Goal: Complete application form

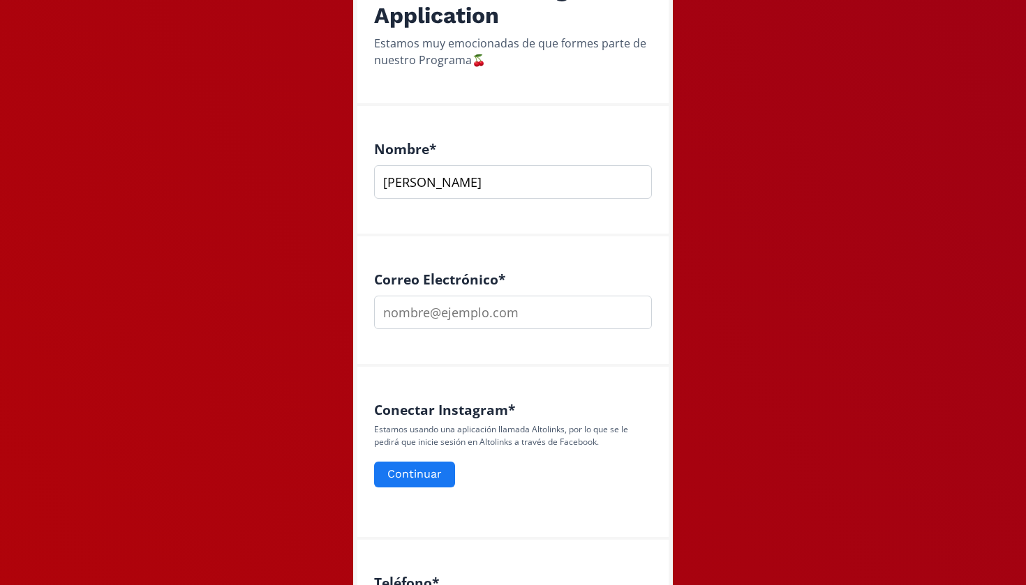
scroll to position [315, 0]
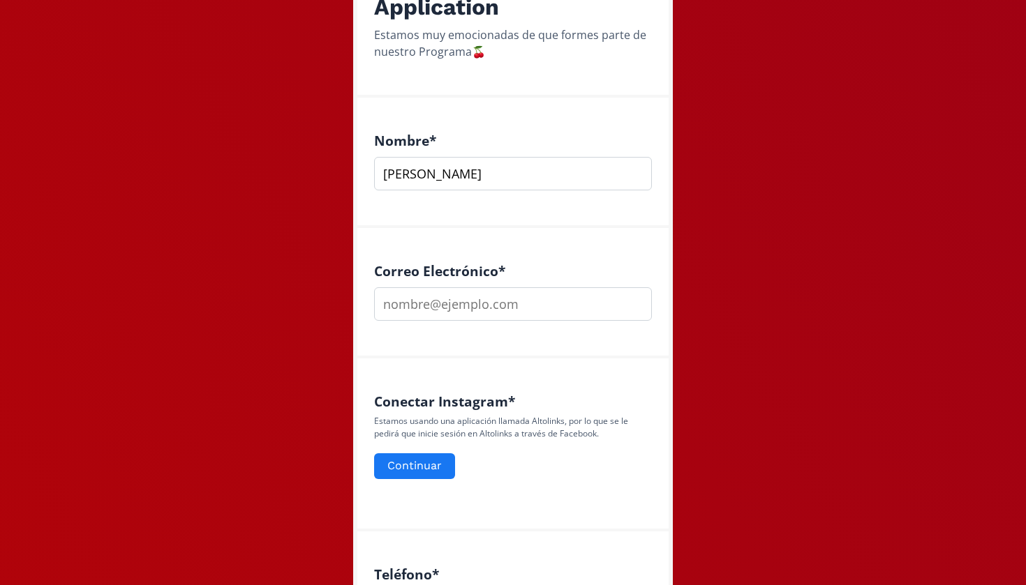
type input "[PERSON_NAME] [PERSON_NAME]"
type input "[EMAIL_ADDRESS][DOMAIN_NAME]"
click at [577, 447] on div "Estamos usando una aplicación llamada Altolinks, por lo que se le pedirá que in…" at bounding box center [513, 448] width 278 height 66
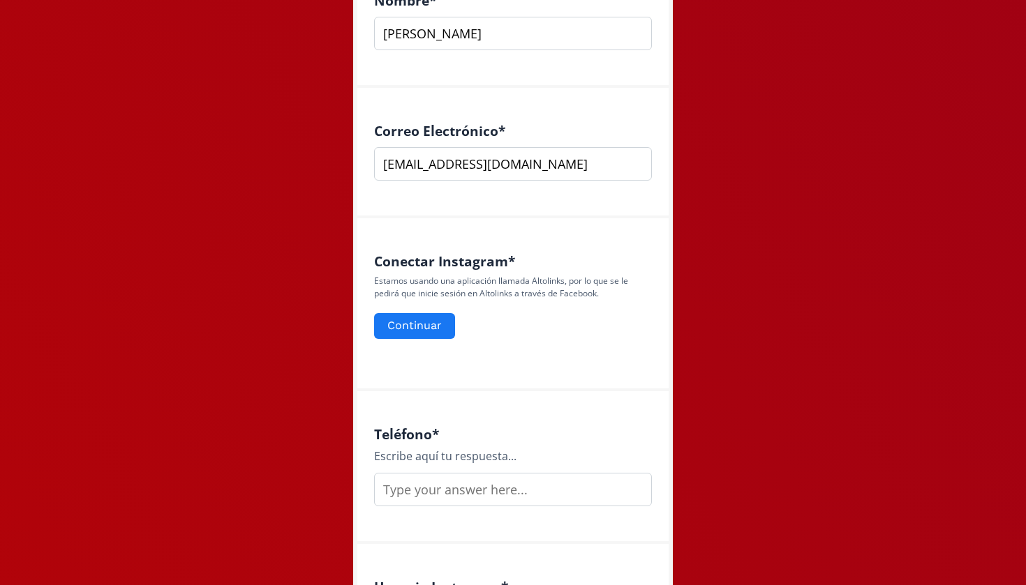
scroll to position [484, 0]
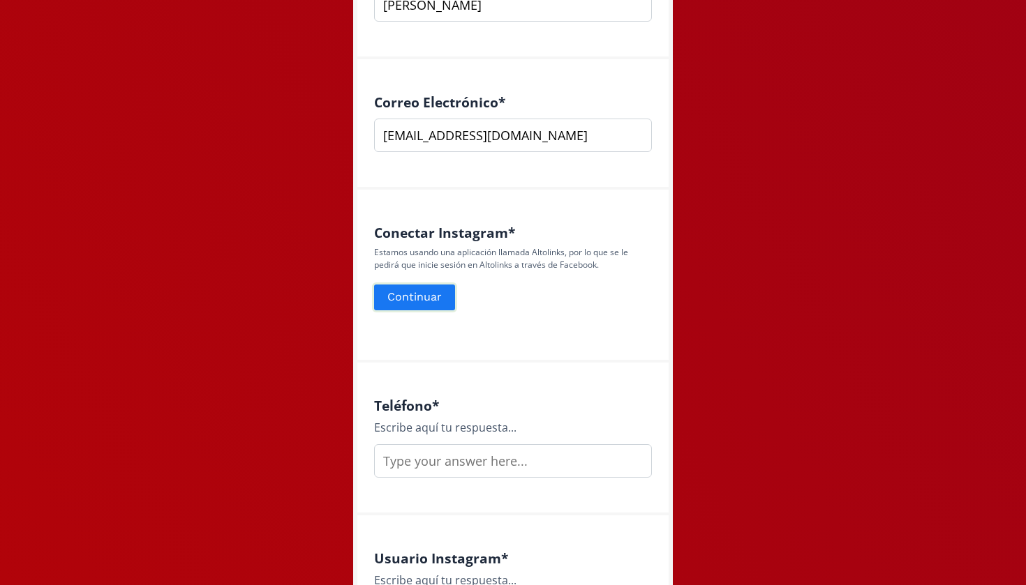
click at [401, 300] on button "Continuar" at bounding box center [414, 298] width 85 height 30
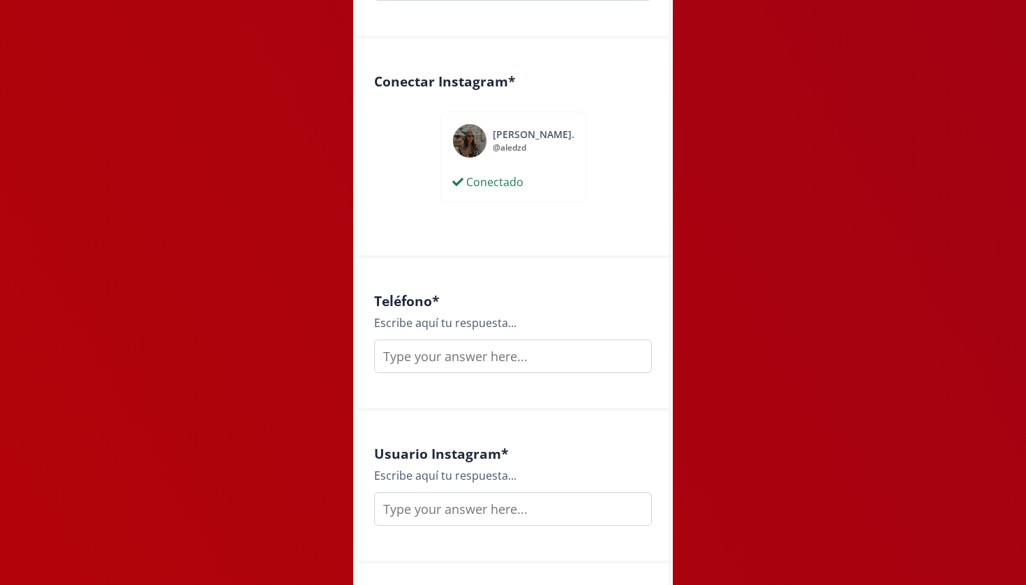
scroll to position [650, 0]
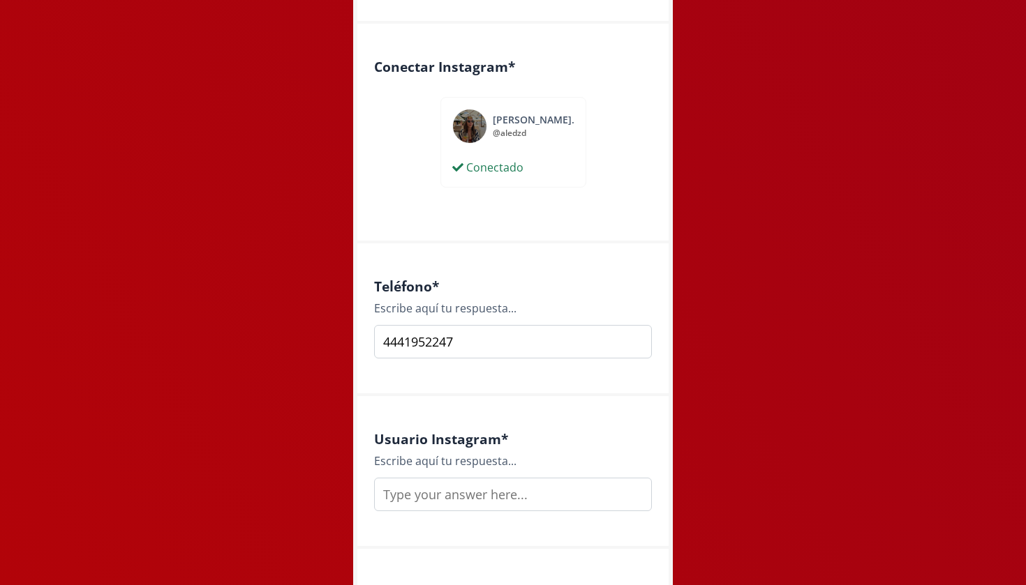
type input "4441952247"
click at [531, 502] on input "text" at bounding box center [513, 494] width 278 height 33
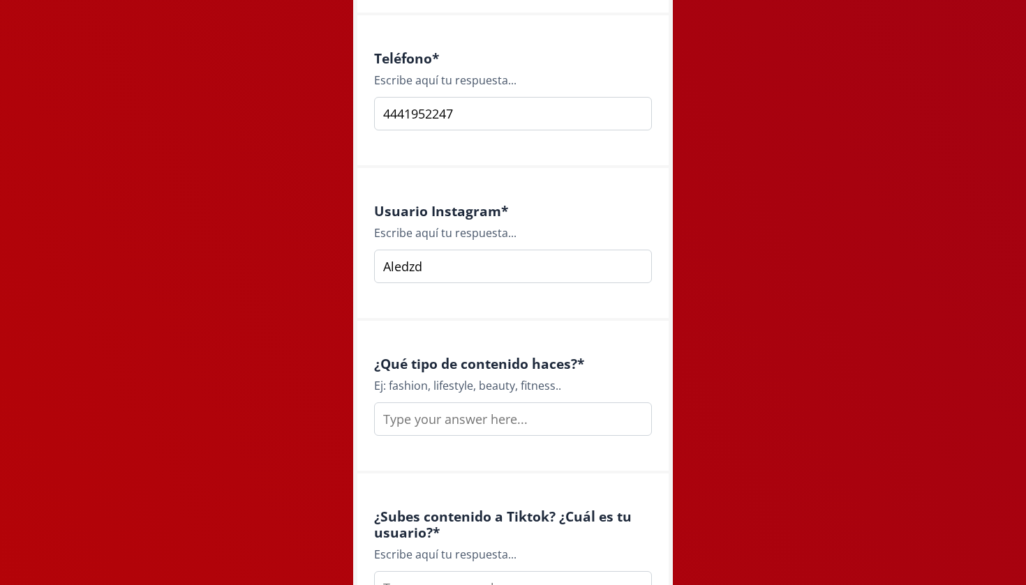
scroll to position [887, 0]
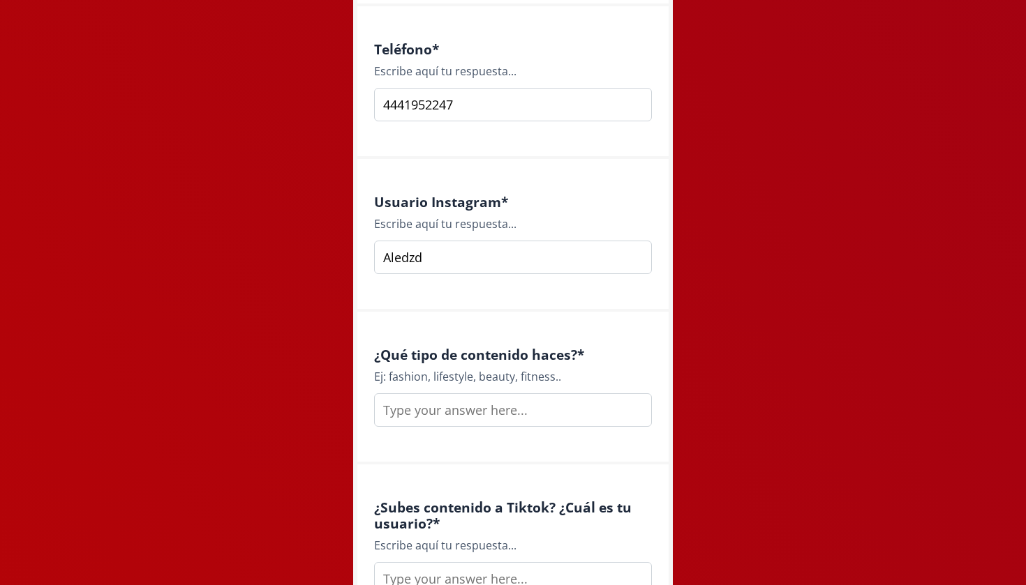
type input "Aledzd"
click at [488, 411] on input "text" at bounding box center [513, 410] width 278 height 33
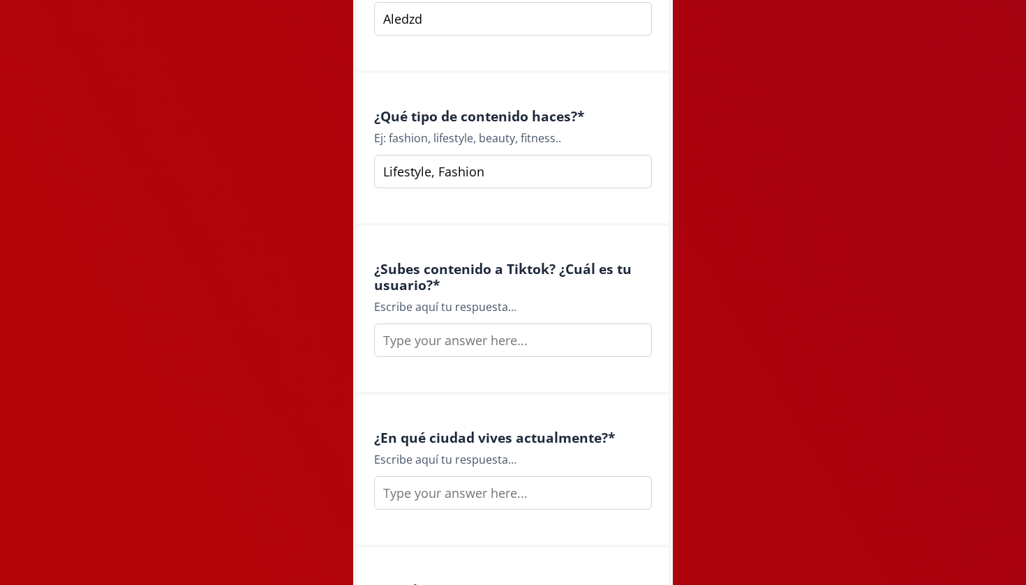
scroll to position [1125, 0]
type input "Lifestyle, Fashion"
click at [477, 341] on input "text" at bounding box center [513, 340] width 278 height 33
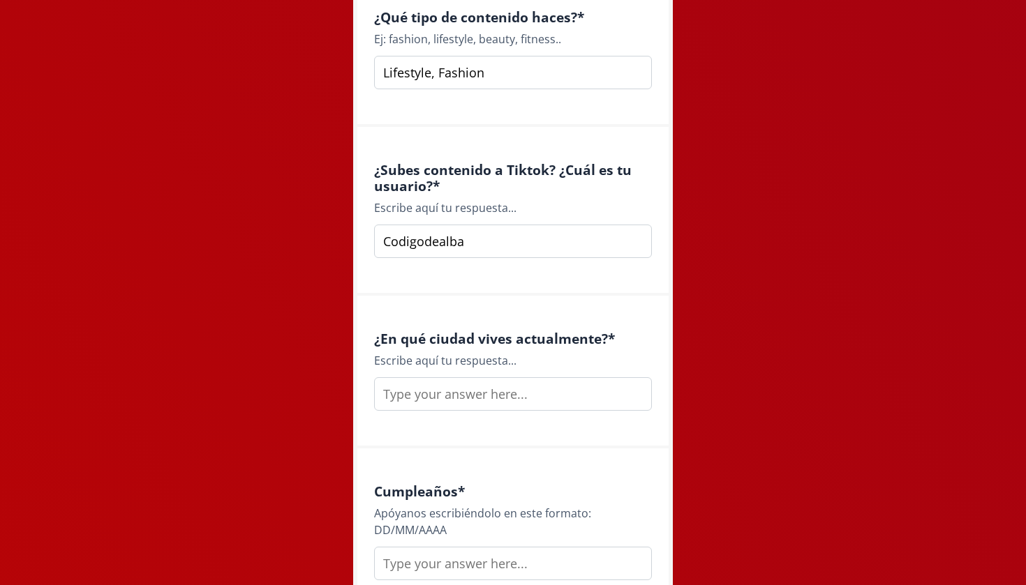
scroll to position [1242, 0]
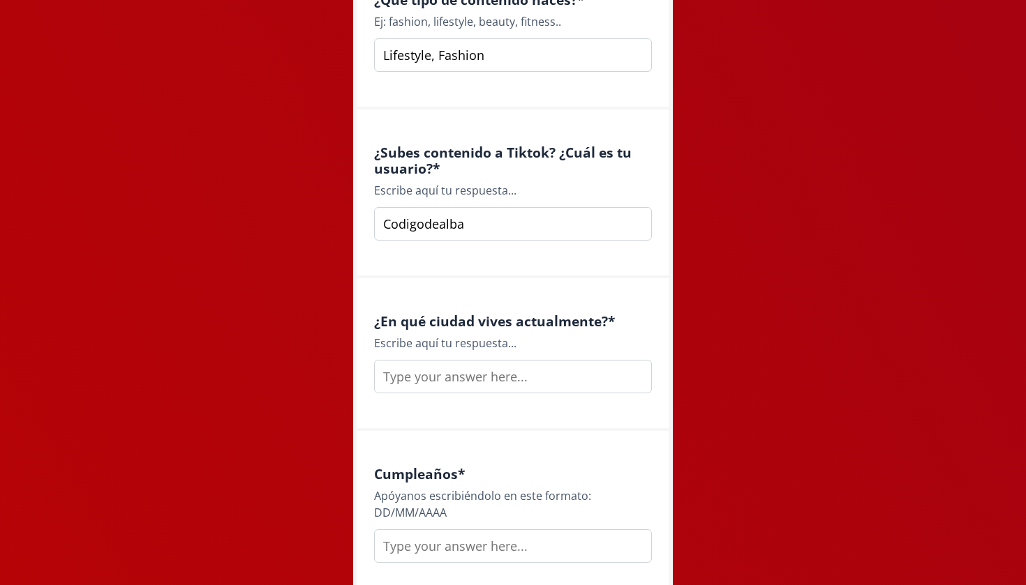
type input "Codigodealba"
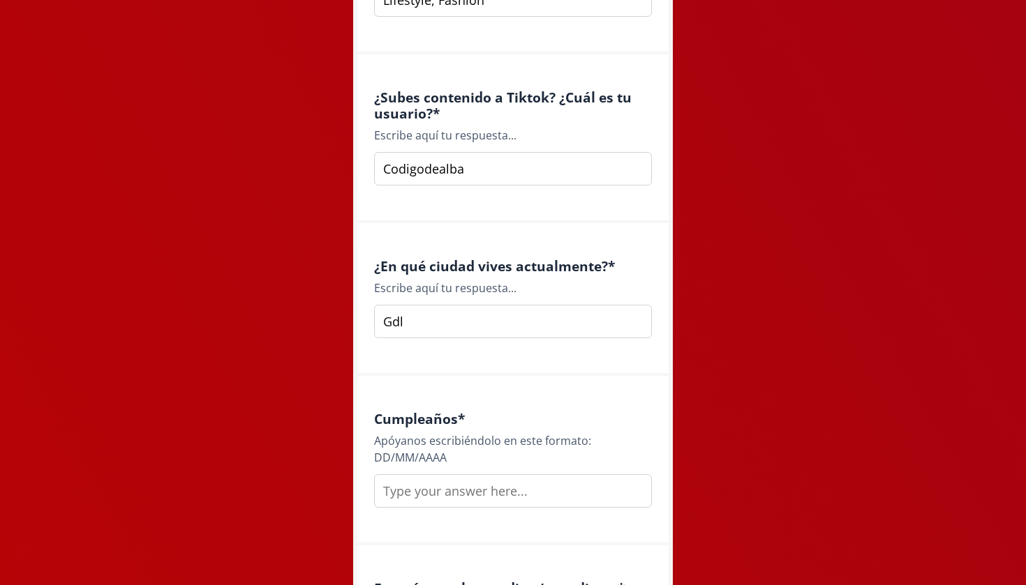
scroll to position [1315, 0]
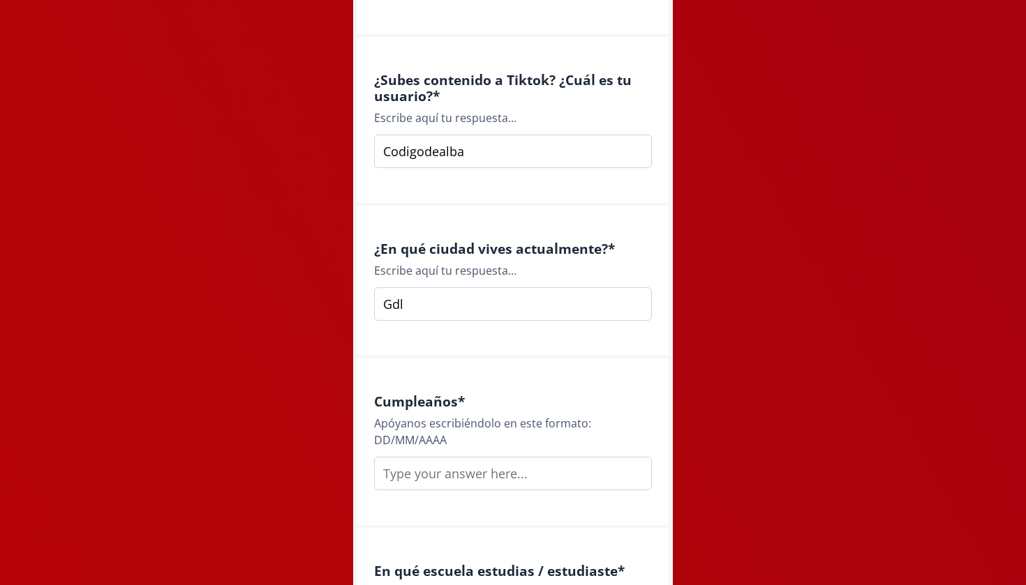
click at [428, 304] on input "Gdl" at bounding box center [513, 303] width 278 height 33
type input "Gdl"
click at [438, 479] on input "text" at bounding box center [513, 473] width 278 height 33
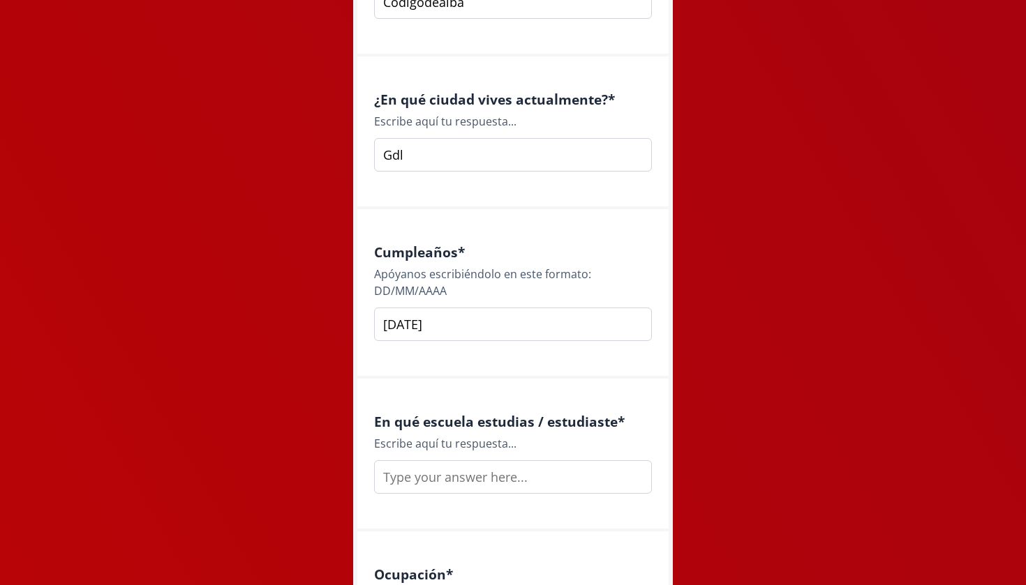
scroll to position [1472, 0]
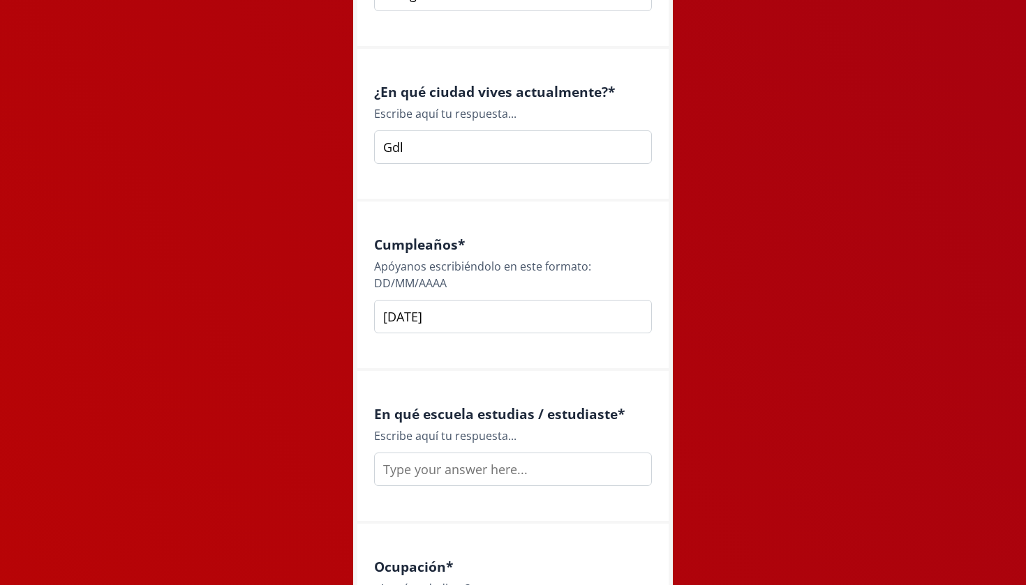
type input "[DATE]"
click at [459, 465] on input "text" at bounding box center [513, 469] width 278 height 33
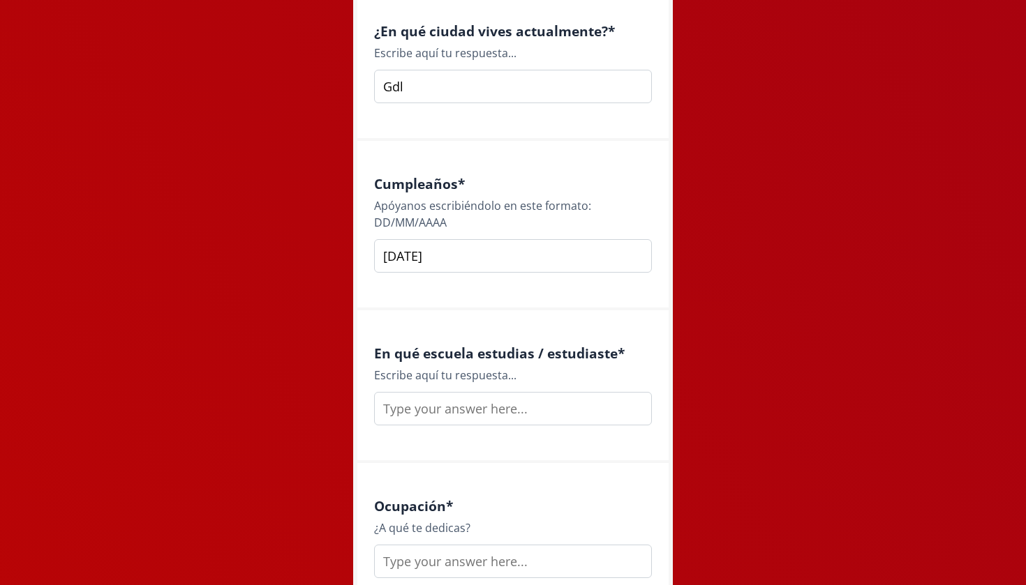
scroll to position [1532, 0]
type input "ITESO"
click at [478, 481] on div "Ocupación * ¿A qué te dedicas?" at bounding box center [512, 540] width 311 height 153
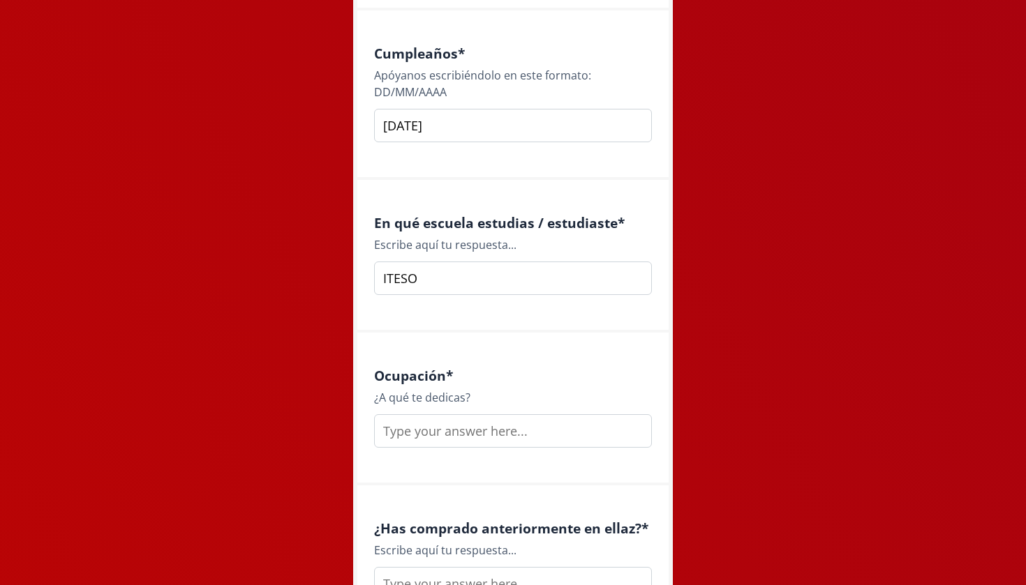
scroll to position [1706, 0]
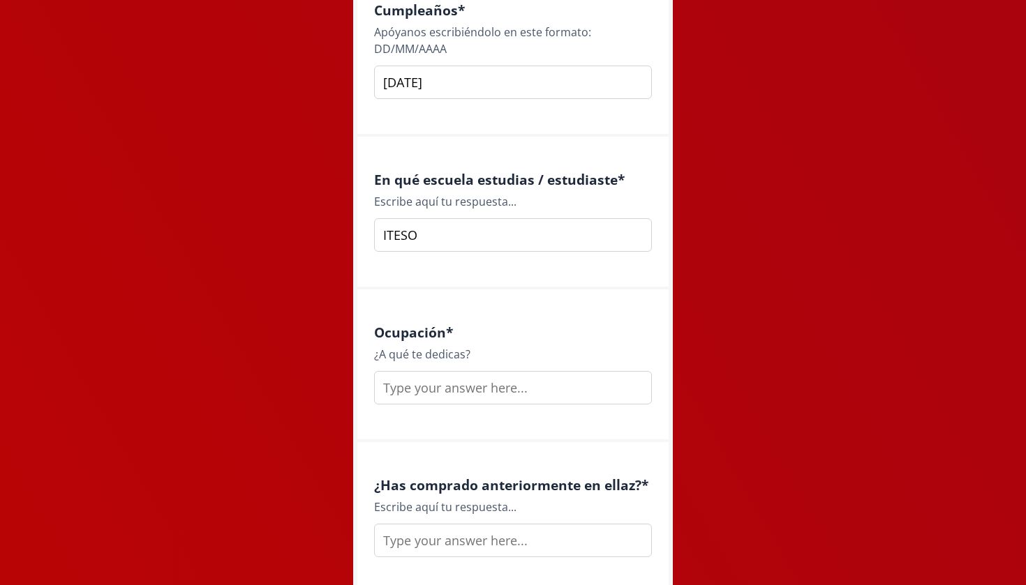
click at [450, 392] on input "text" at bounding box center [513, 387] width 278 height 33
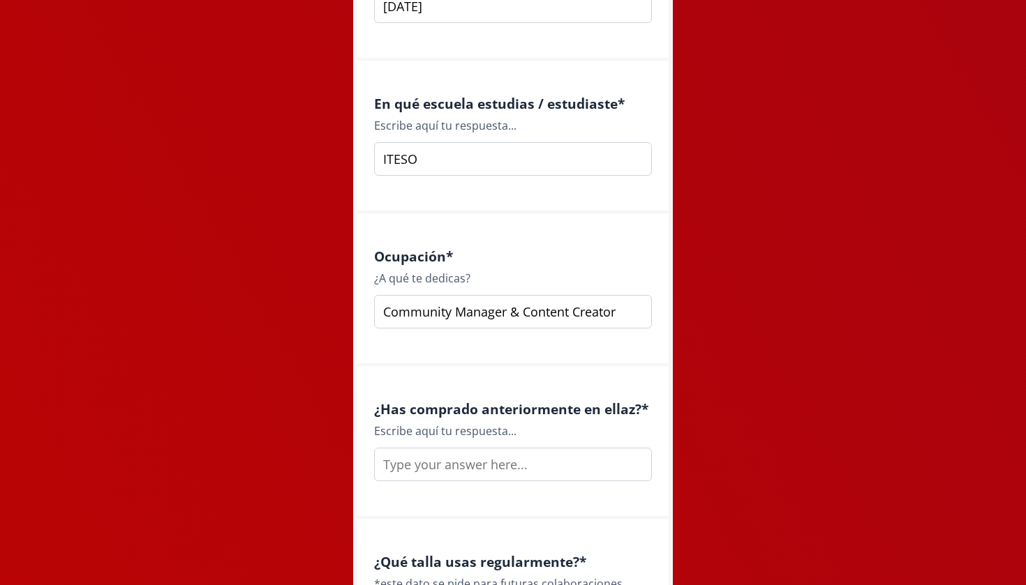
scroll to position [1797, 0]
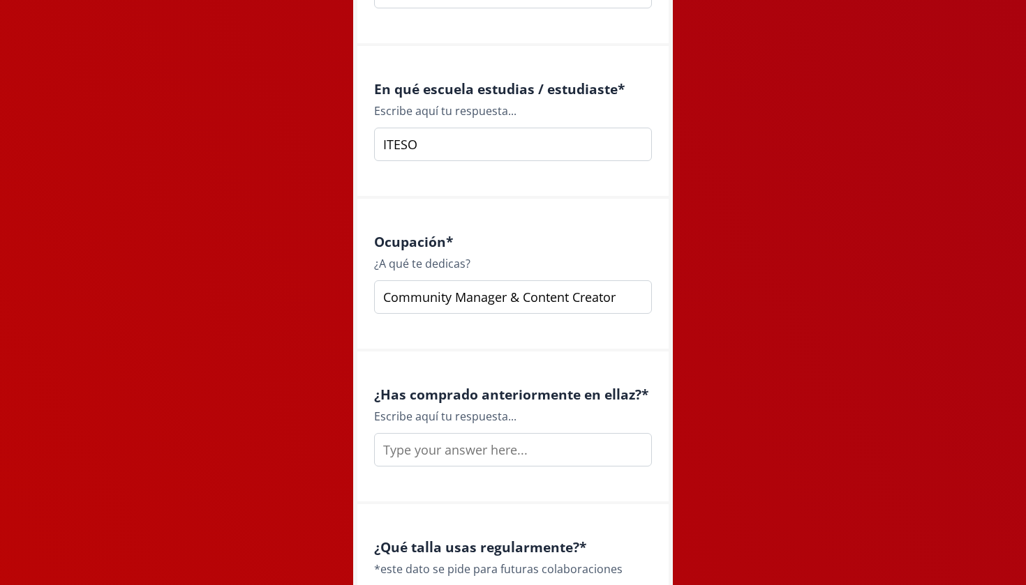
type input "Community Manager & Content Creator"
click at [475, 435] on input "text" at bounding box center [513, 449] width 278 height 33
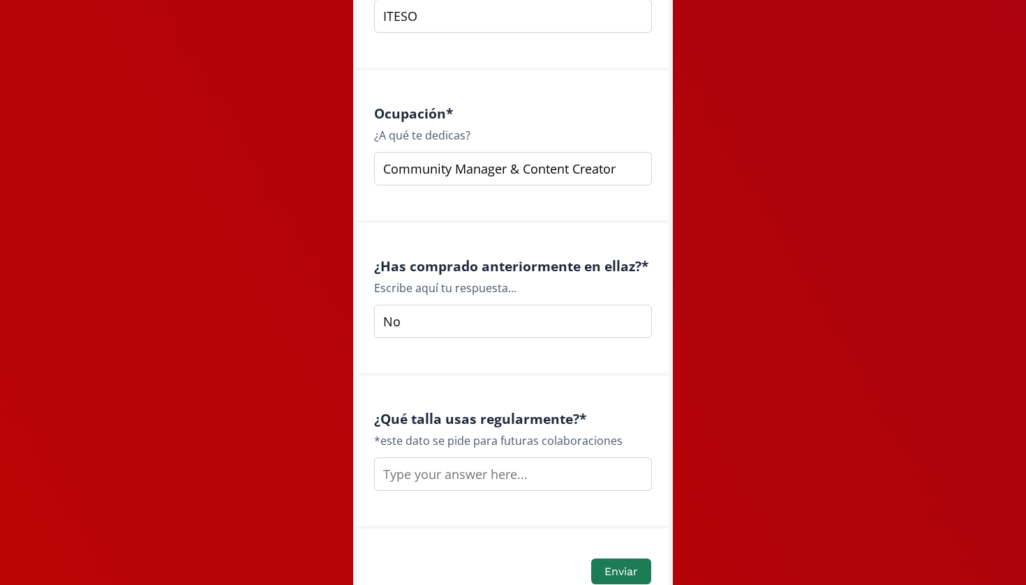
type input "No"
click at [493, 479] on input "text" at bounding box center [513, 474] width 278 height 33
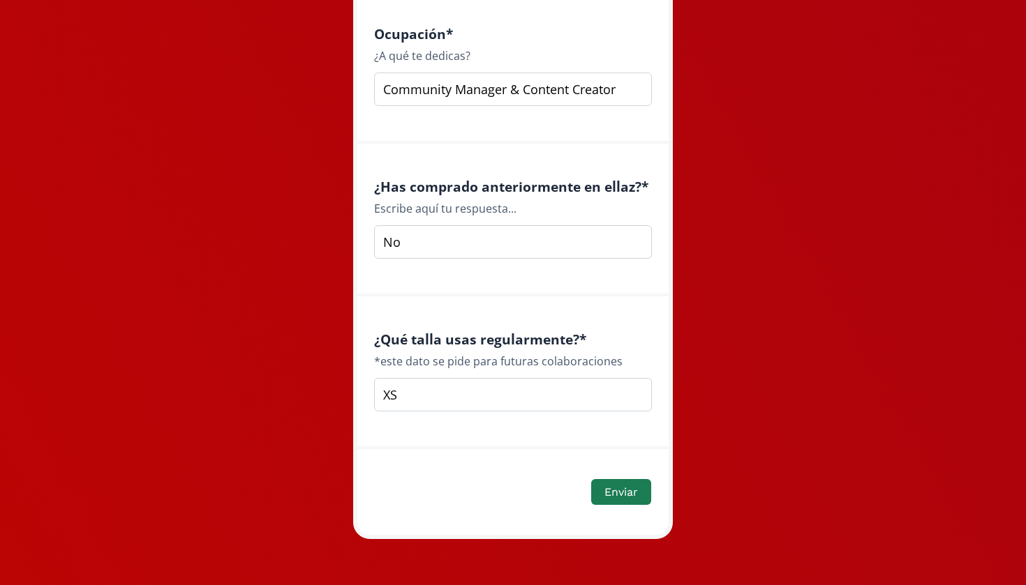
scroll to position [2006, 0]
type input "XS"
click at [612, 496] on button "Enviar" at bounding box center [621, 492] width 64 height 30
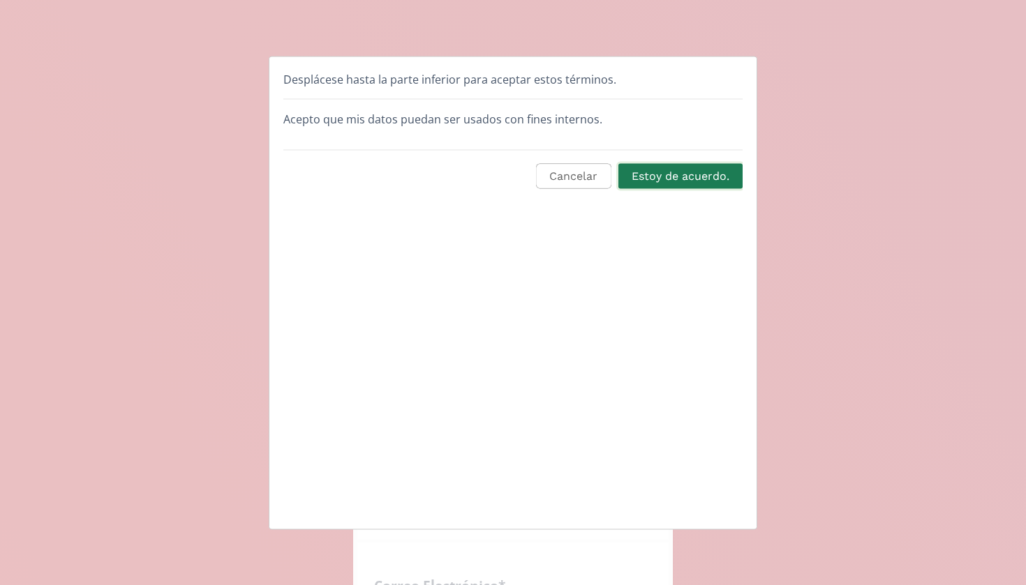
click at [692, 177] on button "Estoy de acuerdo." at bounding box center [680, 176] width 128 height 30
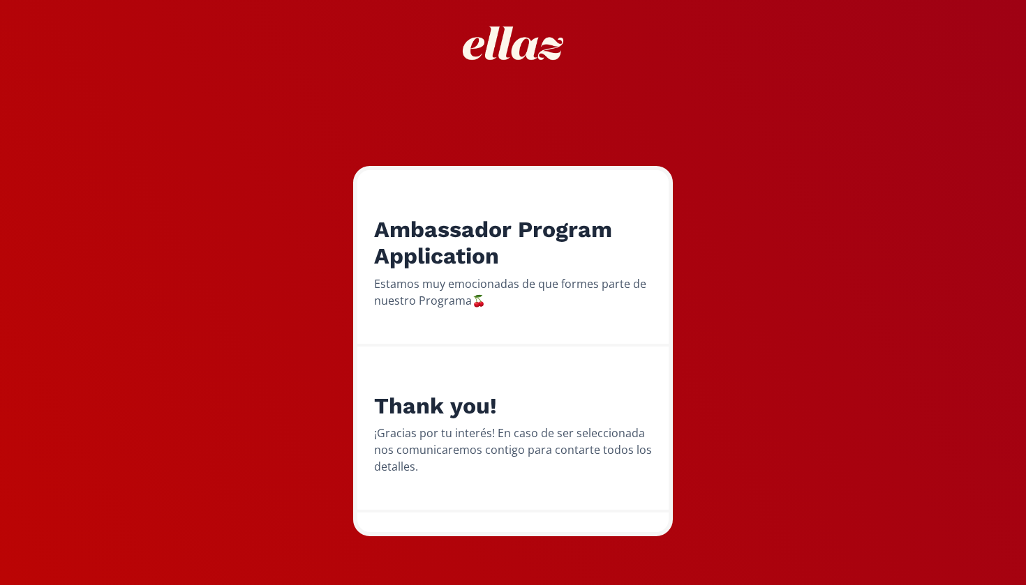
scroll to position [65, 0]
